Goal: Information Seeking & Learning: Learn about a topic

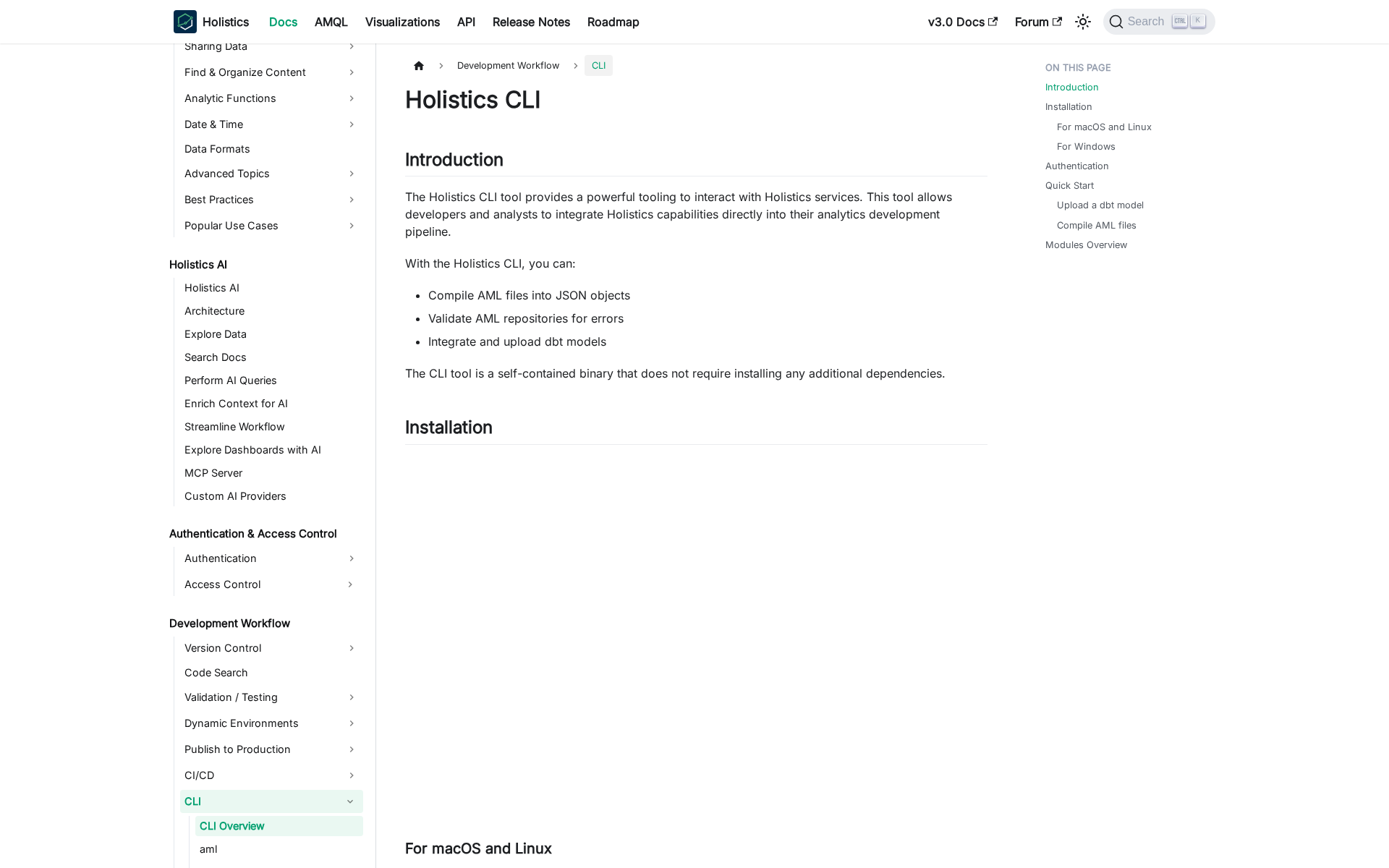
scroll to position [668, 0]
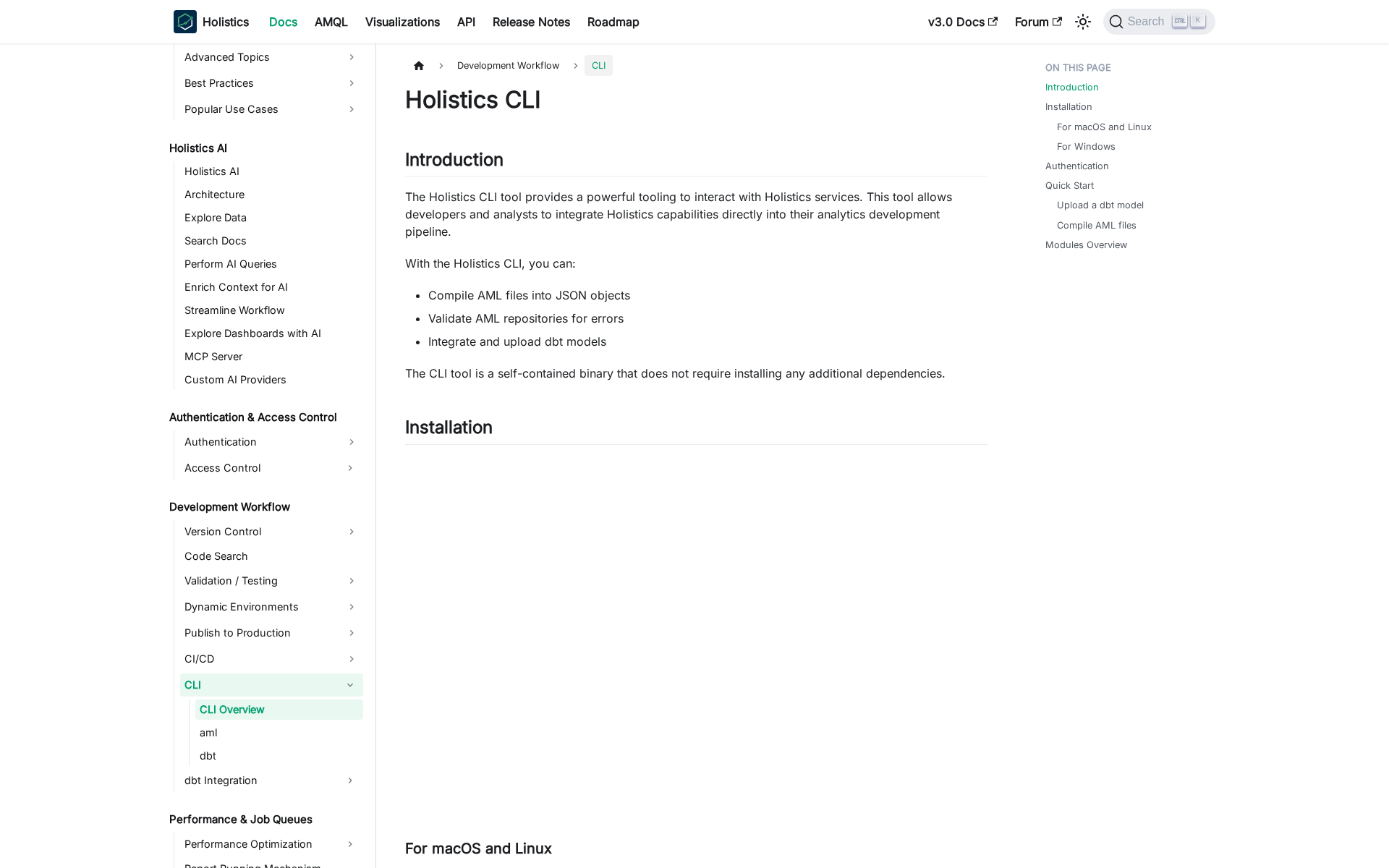
scroll to position [668, 0]
